Goal: Obtain resource: Obtain resource

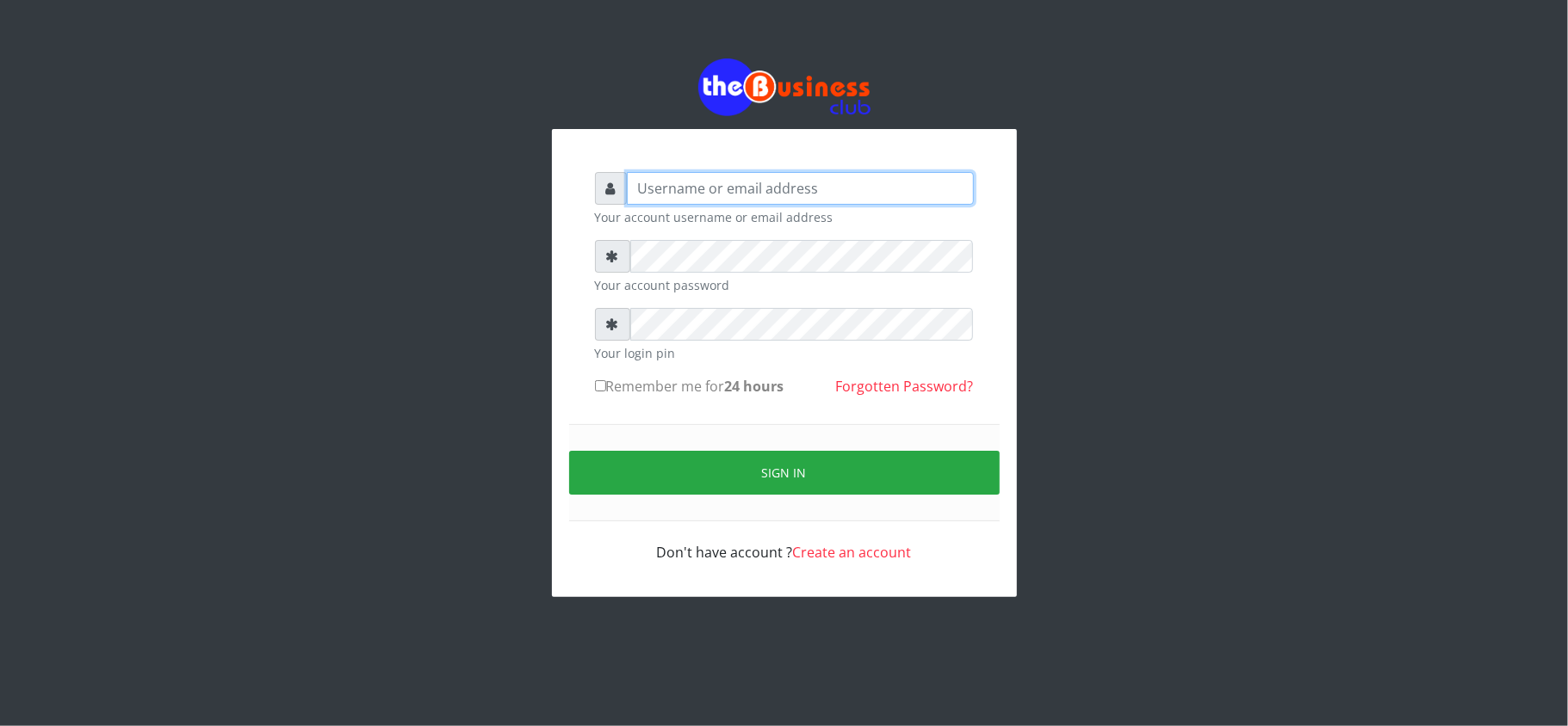
click at [669, 187] on input "text" at bounding box center [801, 188] width 347 height 33
type input "kennyclassy"
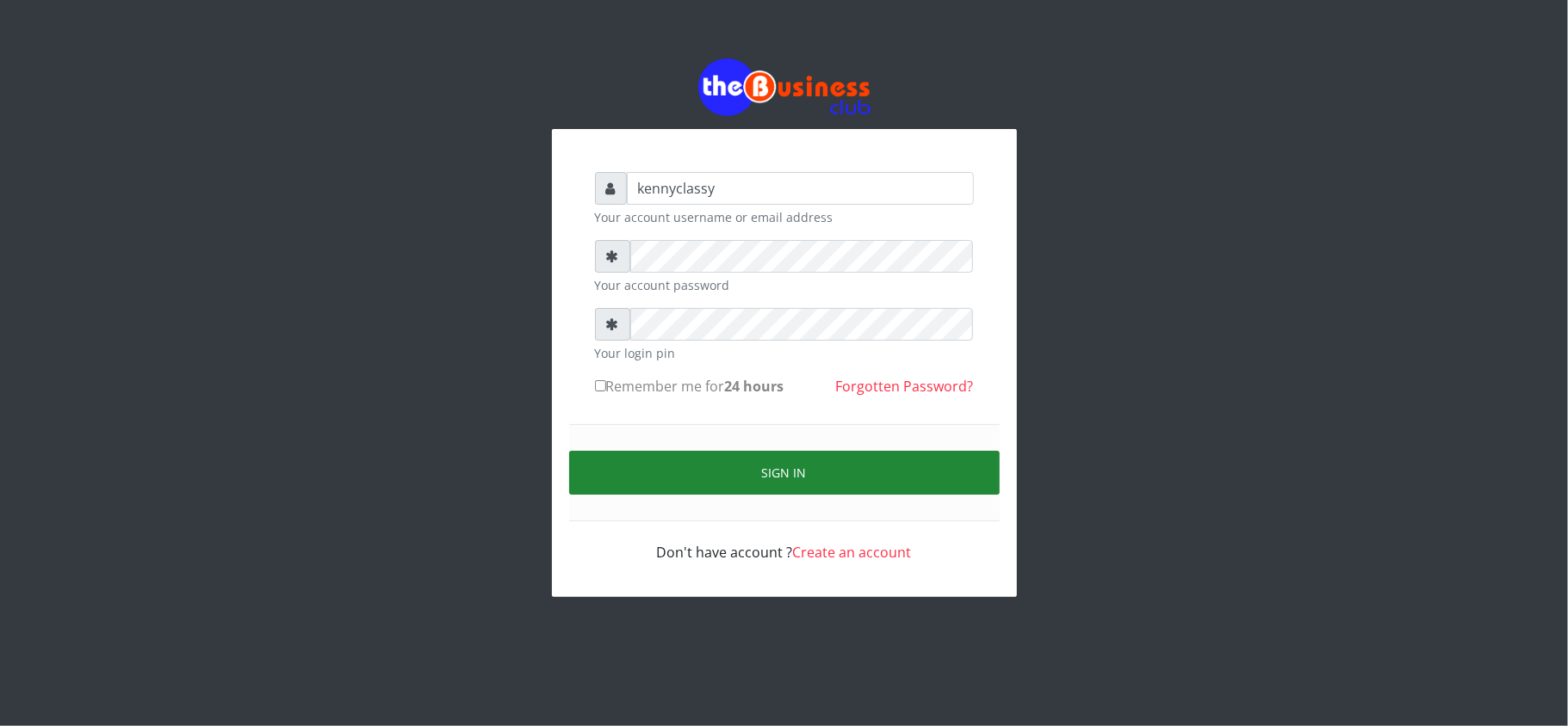
click at [813, 473] on button "Sign in" at bounding box center [784, 473] width 431 height 44
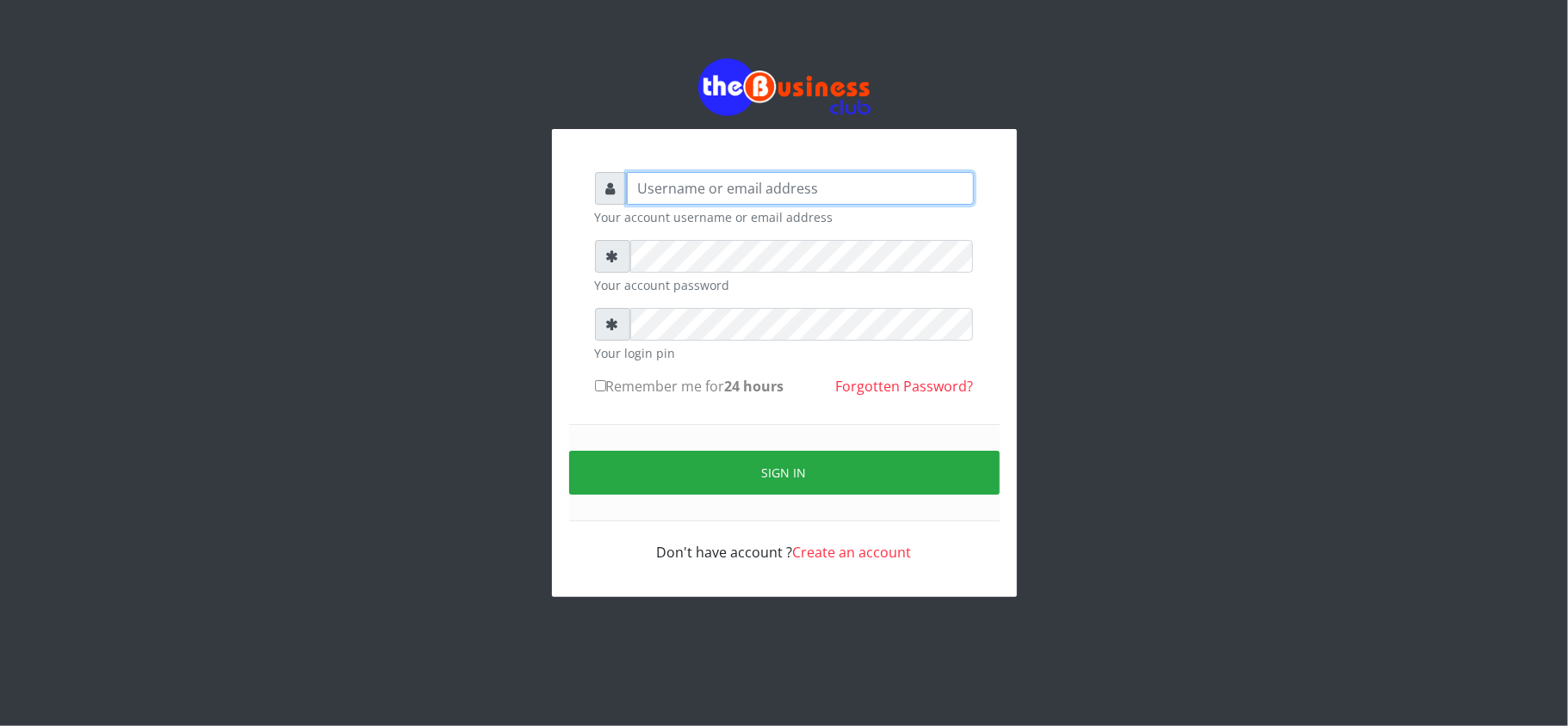
click at [810, 173] on input "text" at bounding box center [801, 188] width 347 height 33
type input "kennyclassy"
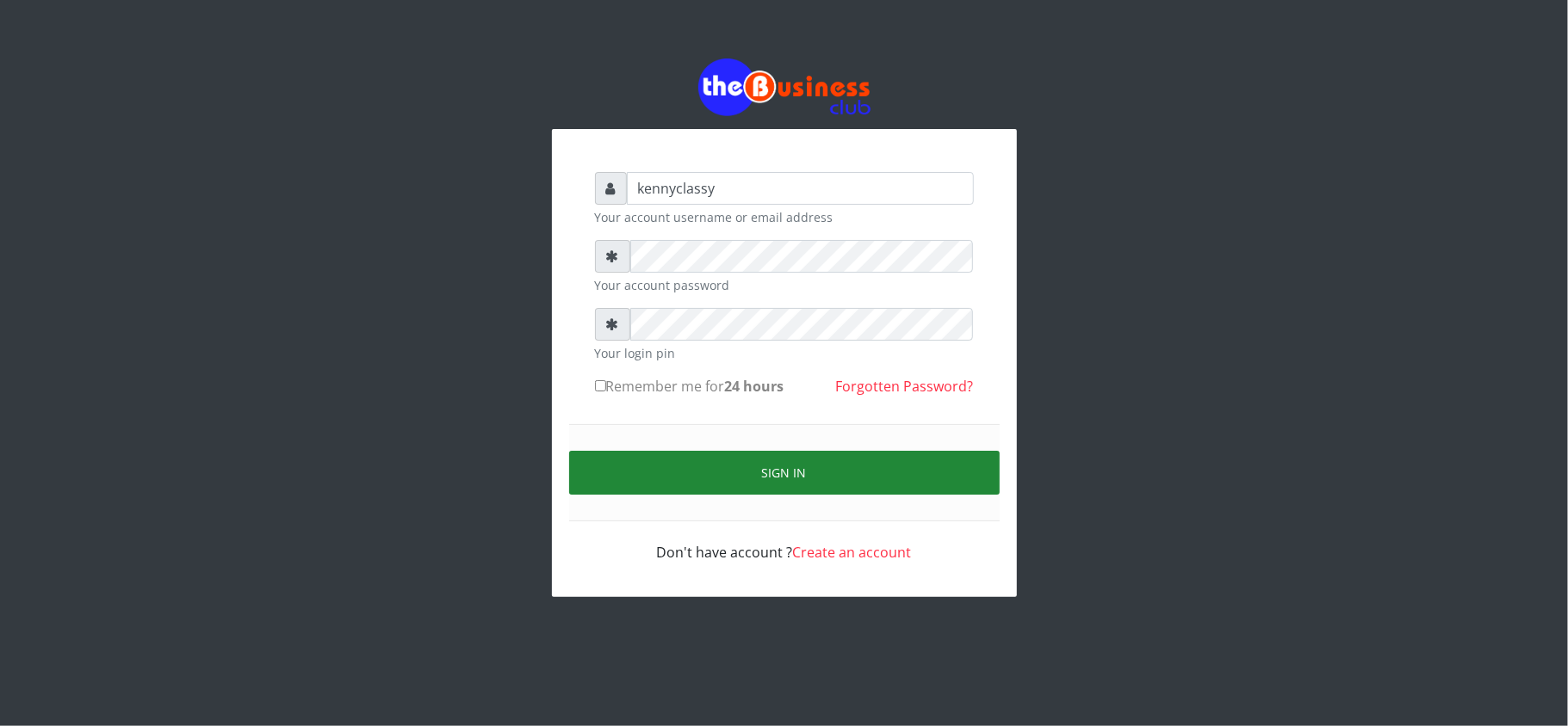
click at [848, 490] on button "Sign in" at bounding box center [784, 473] width 431 height 44
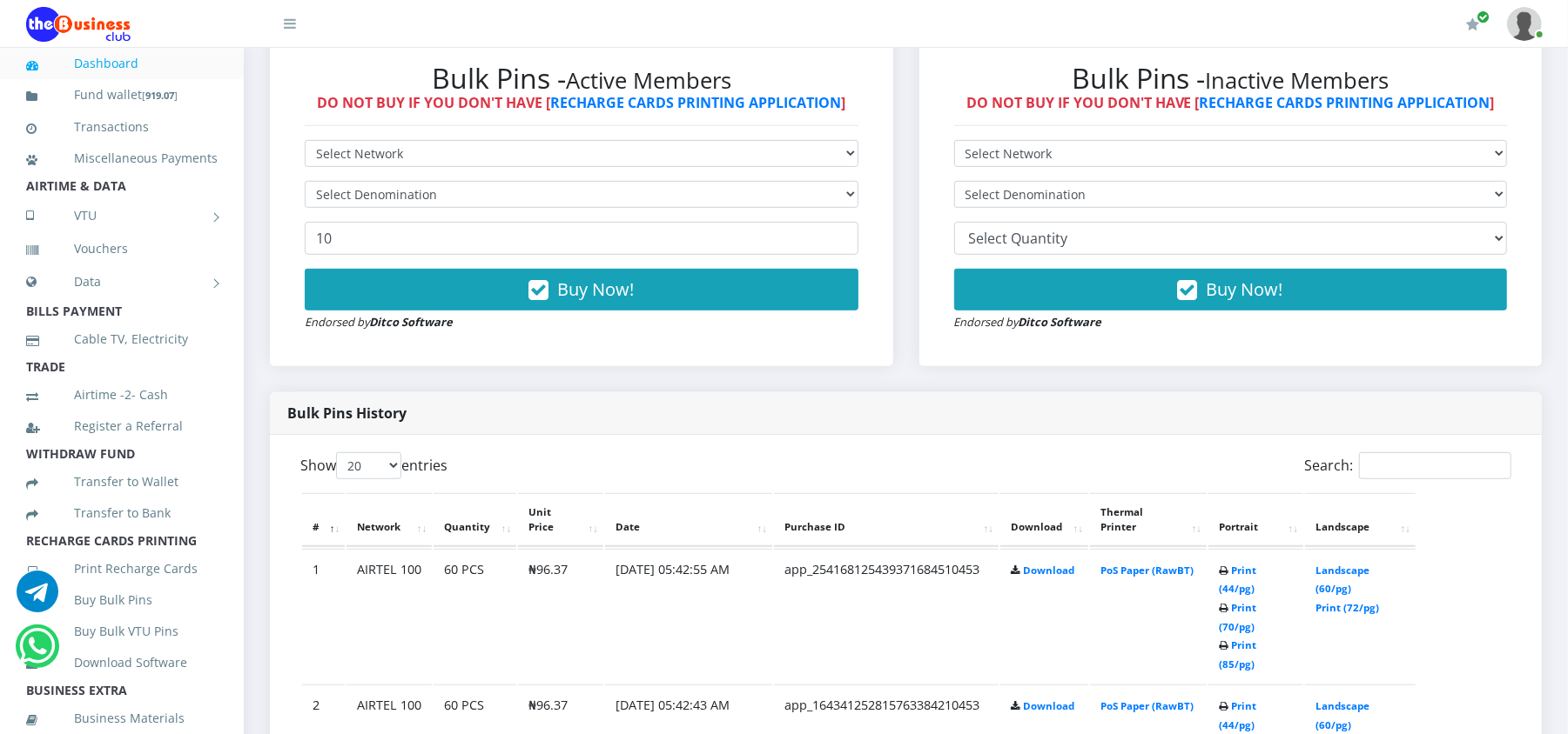
scroll to position [603, 0]
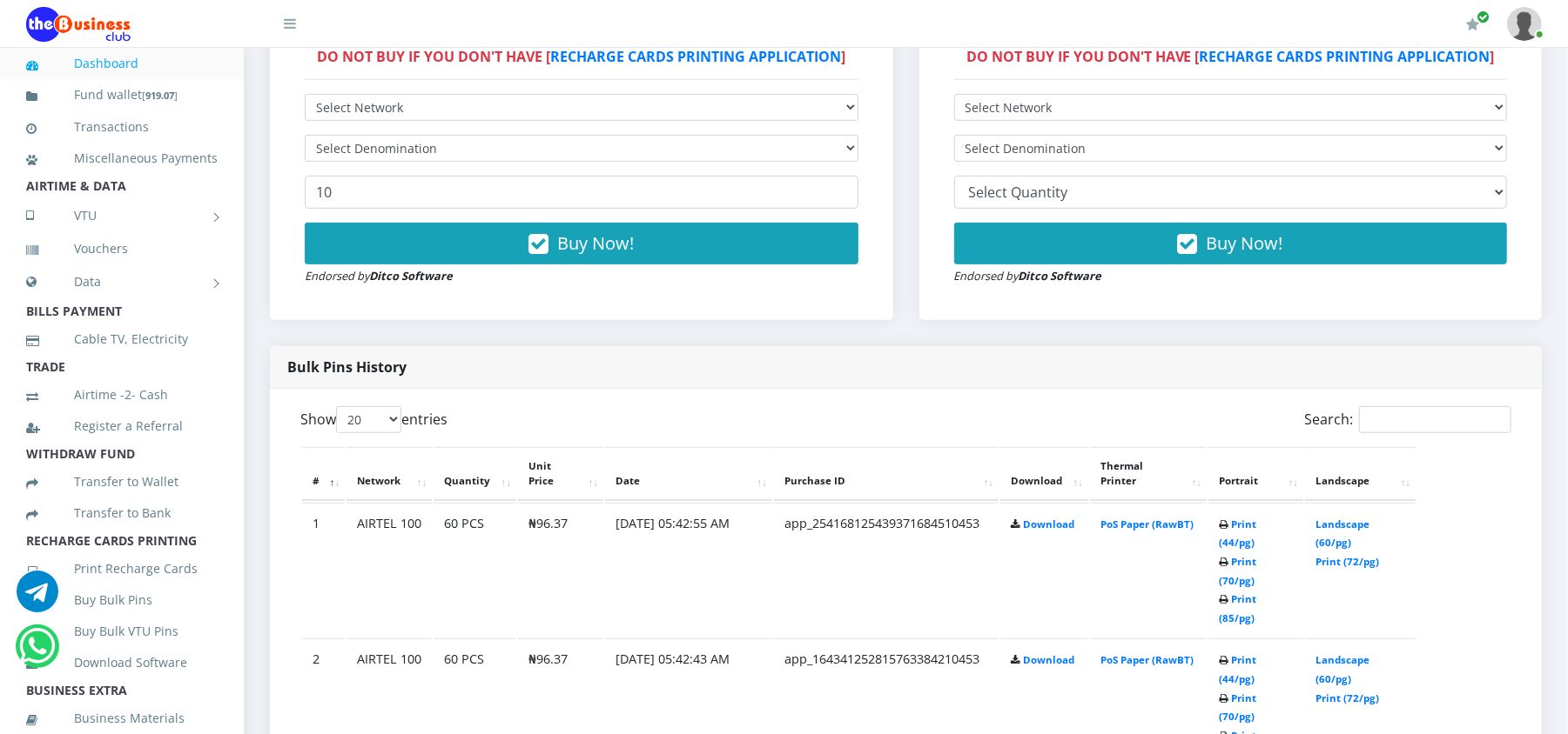
click at [1256, 520] on link "Print (44/pg)" at bounding box center [1237, 534] width 37 height 32
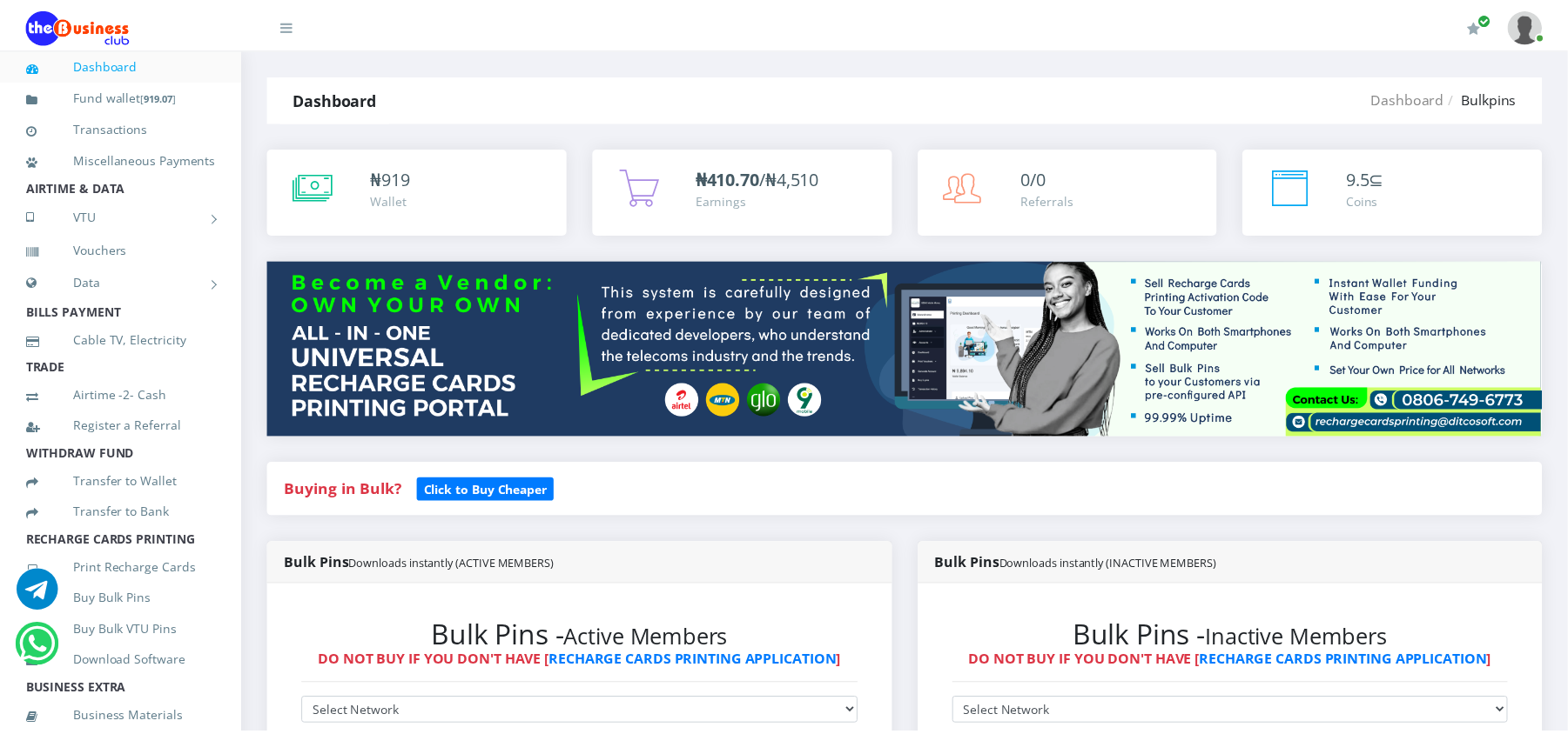
scroll to position [603, 0]
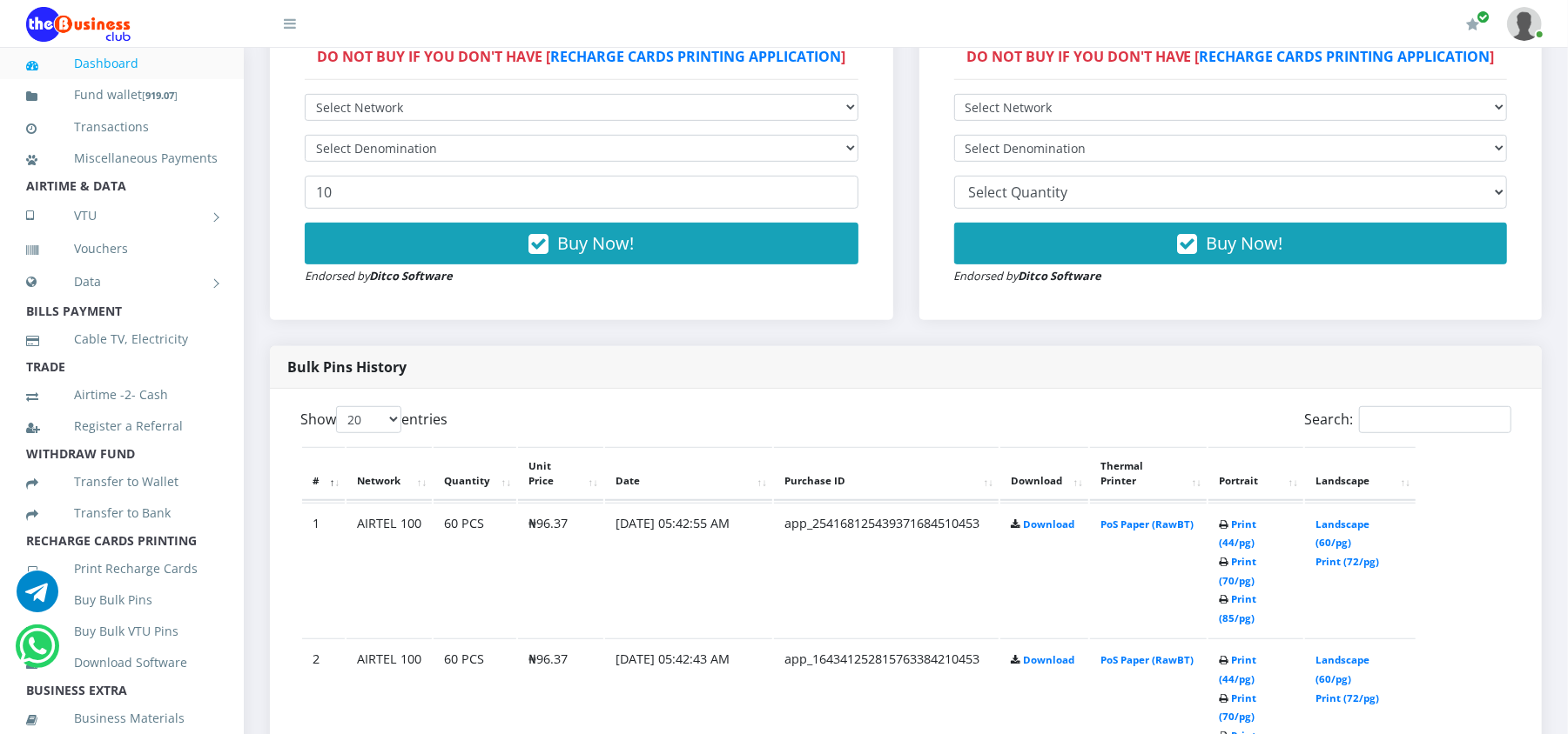
click at [1289, 468] on th "Portrait" at bounding box center [1255, 474] width 95 height 54
click at [1349, 527] on link "Landscape (60/pg)" at bounding box center [1342, 534] width 54 height 32
click at [1333, 654] on link "Landscape (60/pg)" at bounding box center [1342, 670] width 54 height 32
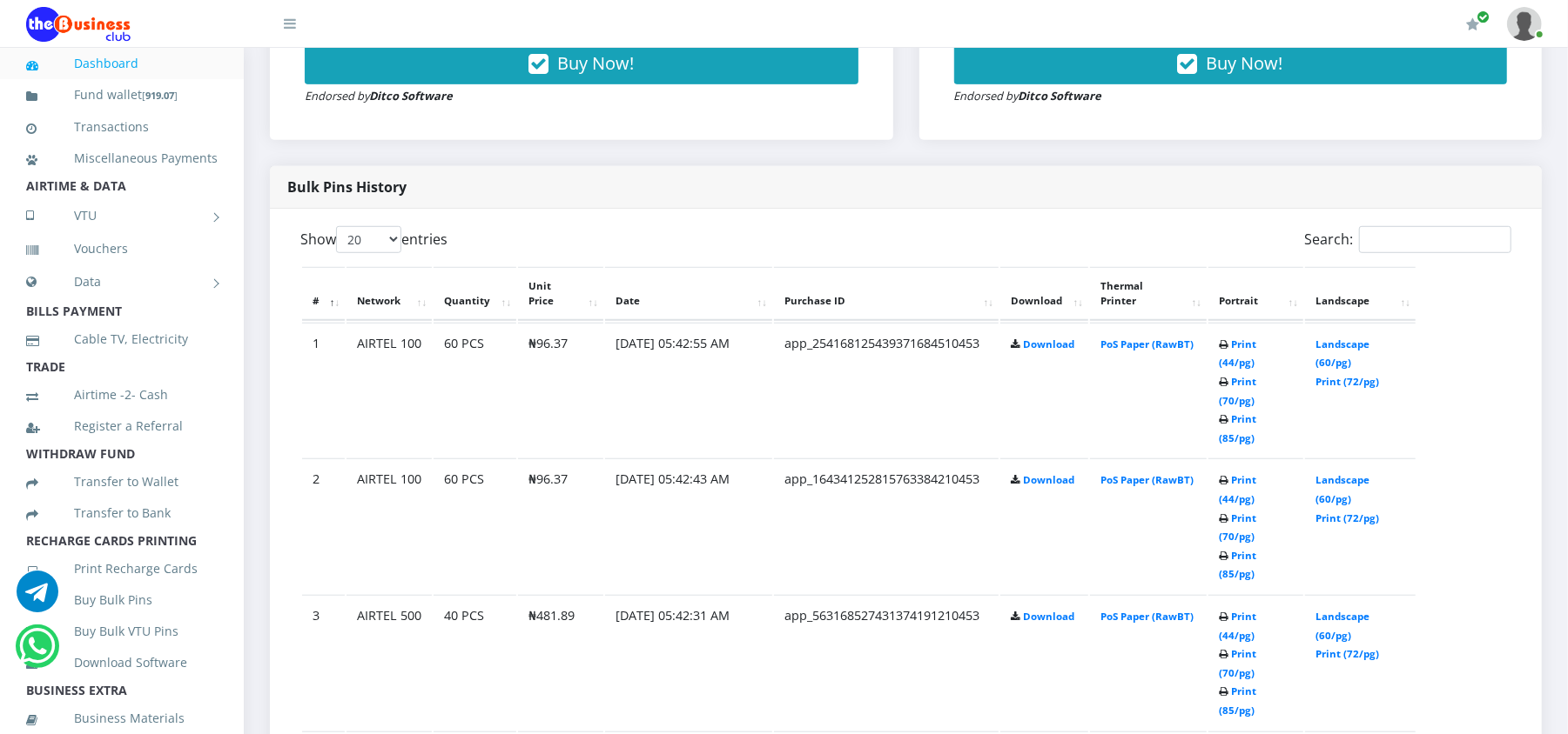
scroll to position [788, 0]
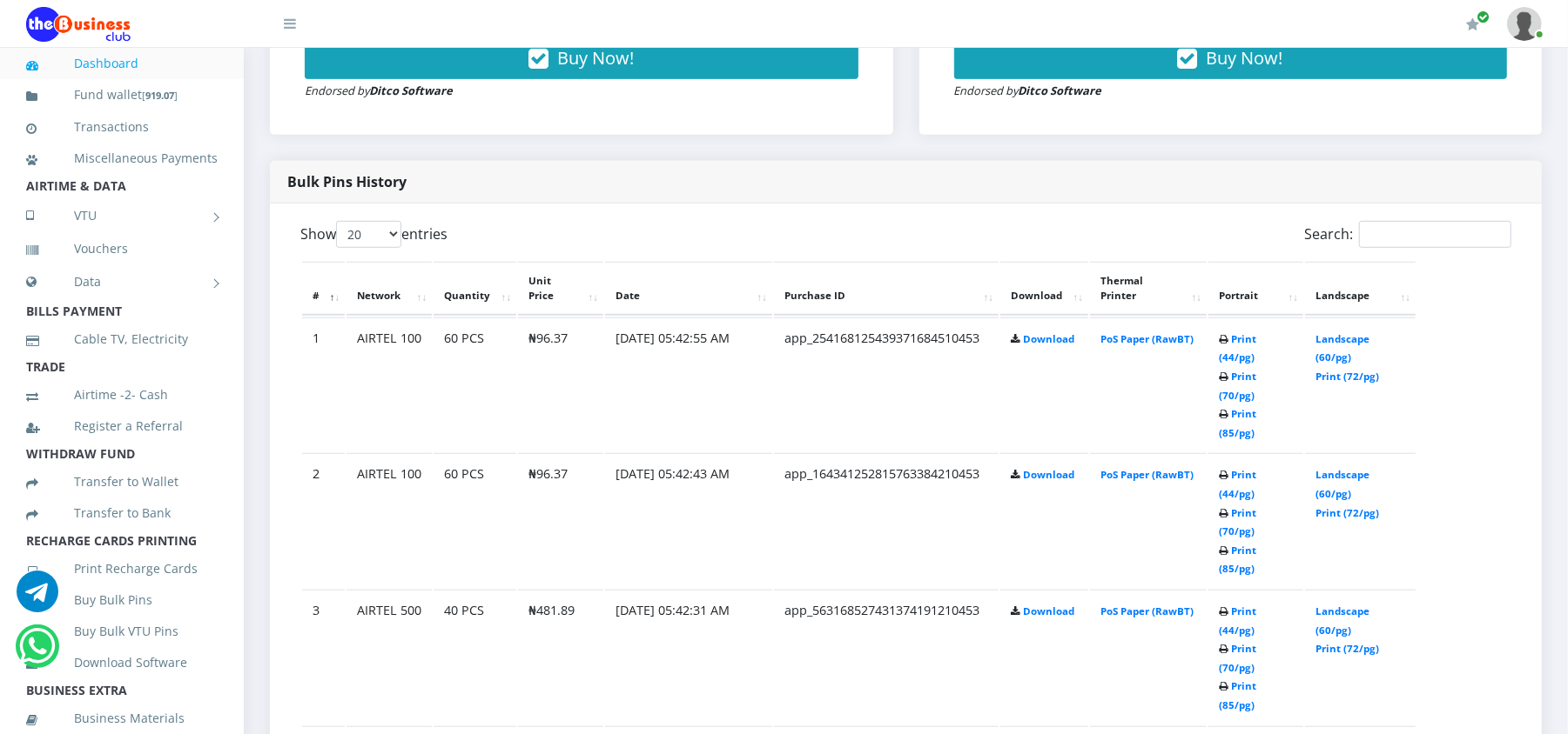
click at [1257, 605] on link "Print (44/pg)" at bounding box center [1237, 621] width 37 height 32
